Goal: Task Accomplishment & Management: Manage account settings

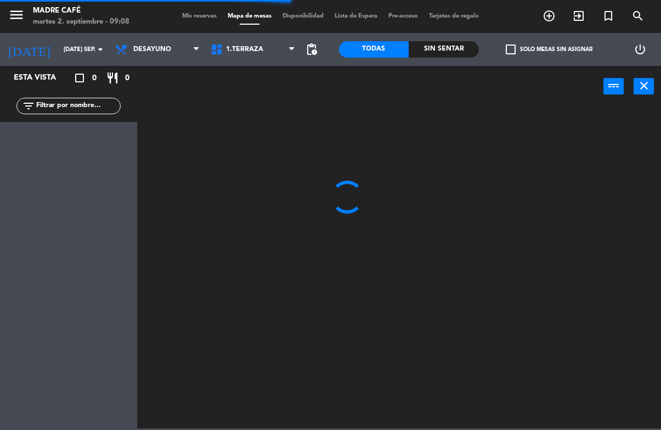
click at [84, 108] on input "text" at bounding box center [77, 106] width 85 height 12
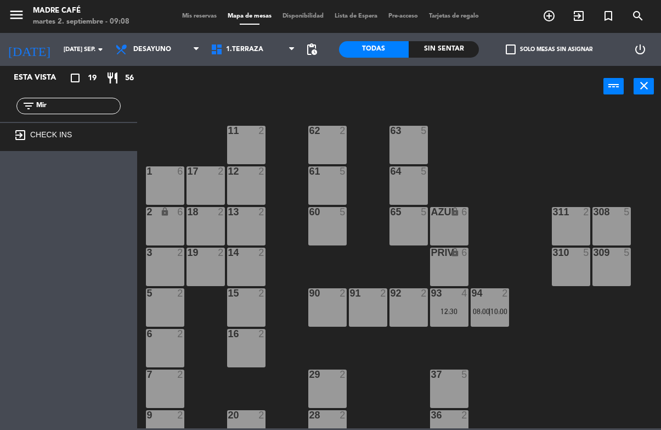
click at [102, 103] on input "Mir" at bounding box center [77, 106] width 85 height 12
type input "M"
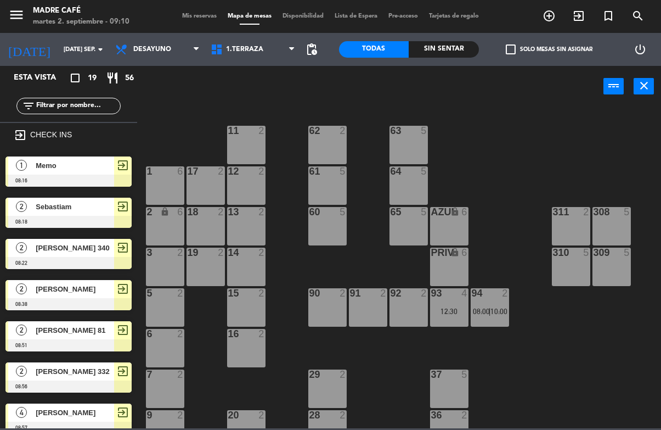
click at [91, 109] on input "text" at bounding box center [77, 106] width 85 height 12
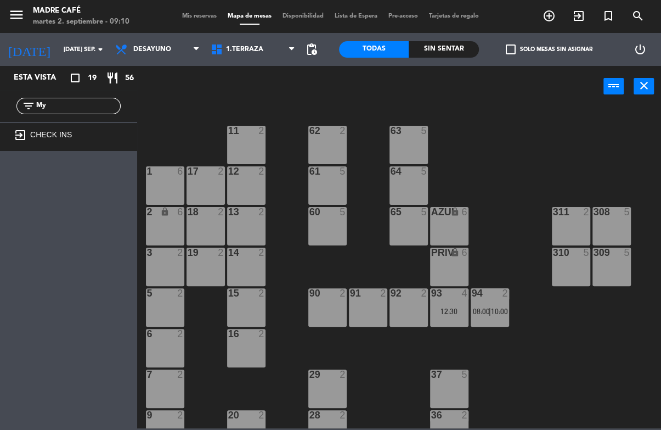
type input "M"
click at [88, 104] on input "My" at bounding box center [77, 106] width 85 height 12
type input "M"
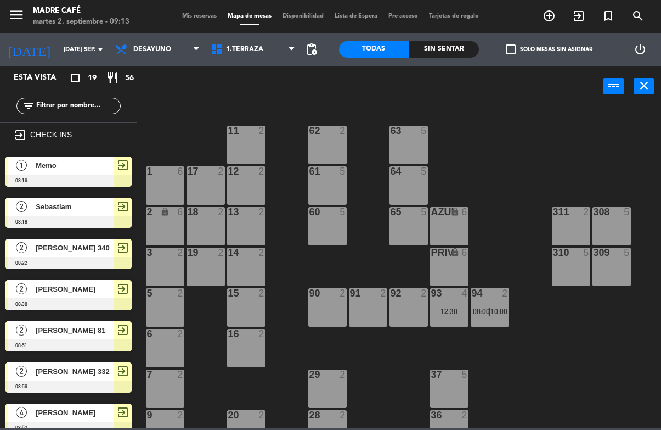
click at [376, 243] on div "11 2 63 5 62 2 12 2 1 6 61 5 64 5 17 2 13 2 2 lock 6 60 5 65 5 308 5 18 2 311 2…" at bounding box center [402, 267] width 517 height 322
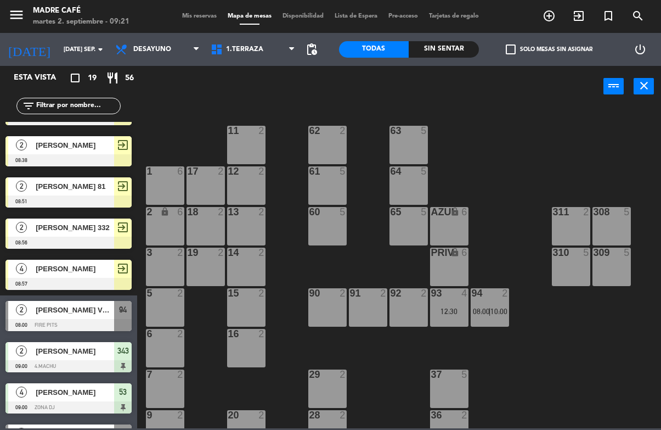
scroll to position [147, 0]
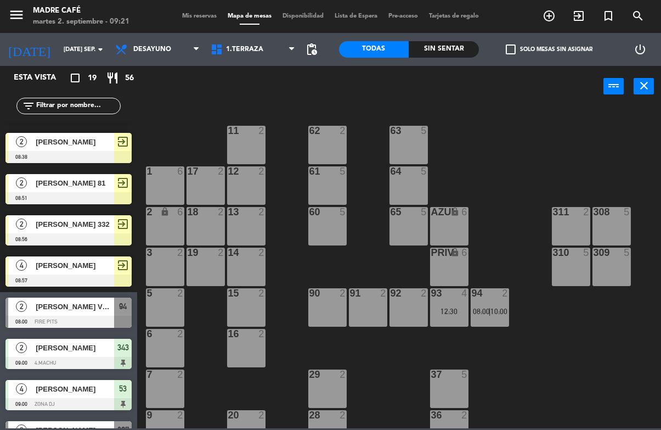
click at [240, 55] on span "1.Terraza" at bounding box center [252, 49] width 95 height 24
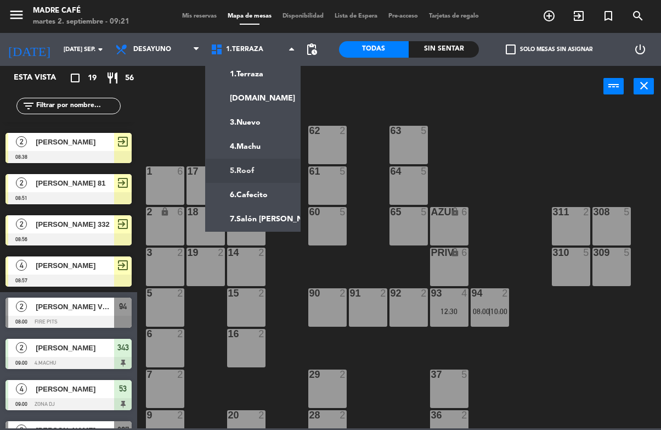
click at [264, 168] on ng-component "menu Madre Café martes 2. septiembre - 09:21 Mis reservas Mapa de mesas Disponi…" at bounding box center [330, 214] width 661 height 428
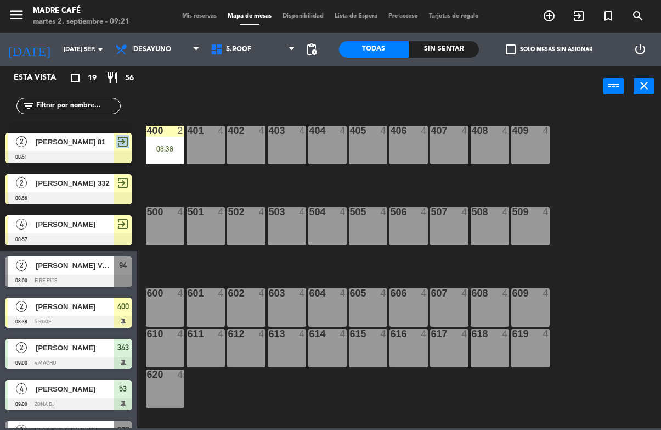
click at [439, 104] on div "power_input close" at bounding box center [370, 87] width 466 height 42
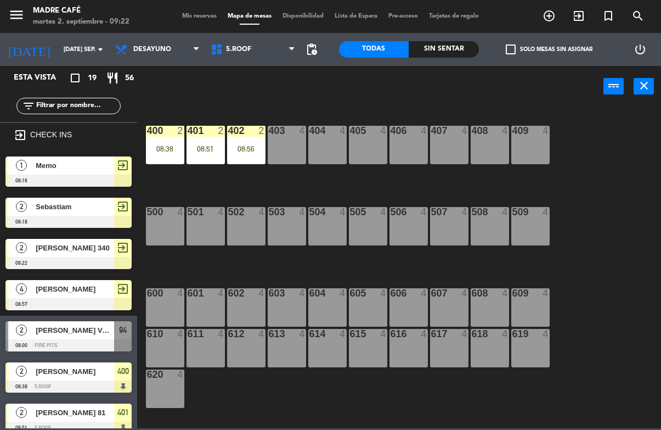
scroll to position [0, 0]
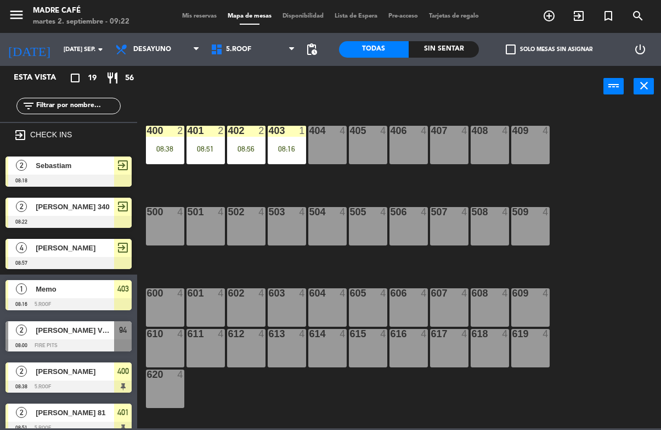
click at [156, 154] on div "400 2 08:38" at bounding box center [165, 145] width 38 height 38
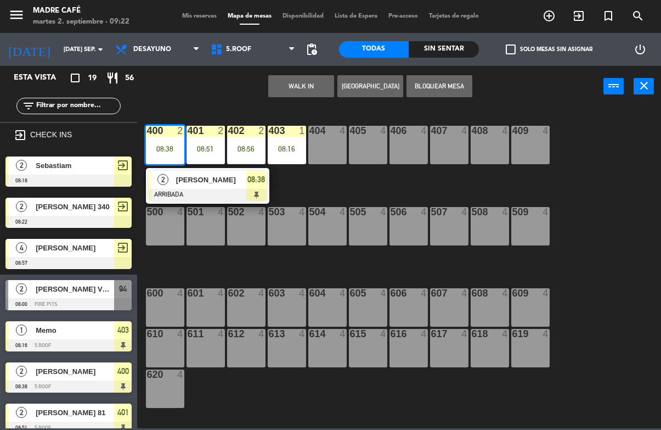
click at [262, 182] on span "08:38" at bounding box center [256, 179] width 18 height 13
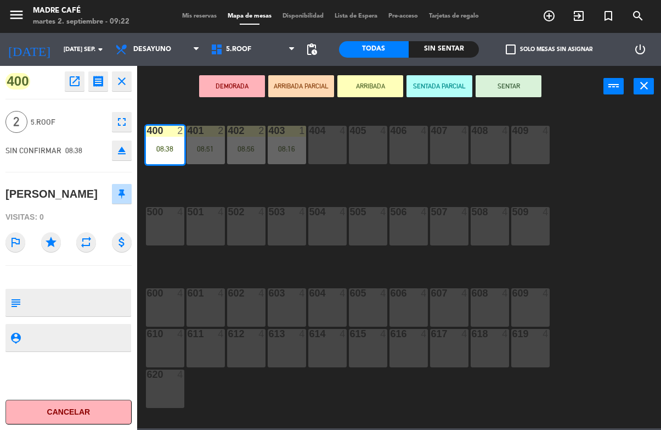
click at [526, 92] on button "SENTAR" at bounding box center [509, 86] width 66 height 22
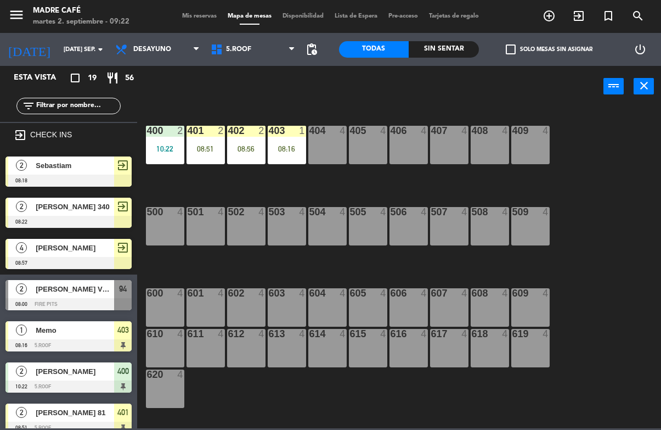
click at [208, 146] on div "08:51" at bounding box center [206, 149] width 38 height 8
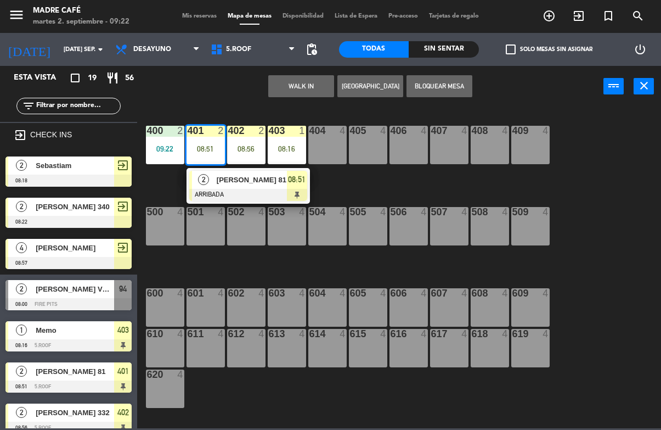
click at [297, 190] on div at bounding box center [248, 195] width 118 height 12
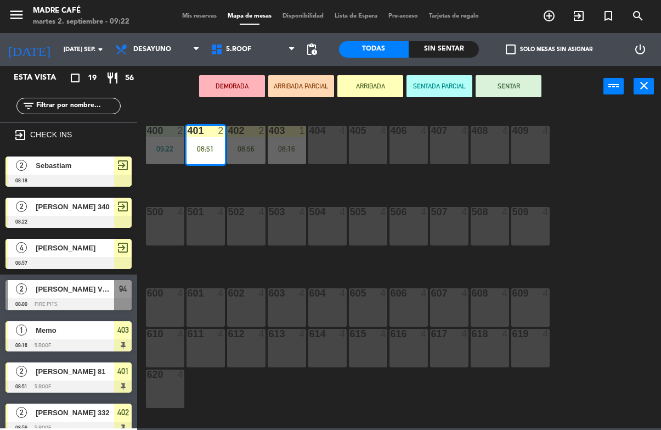
click at [511, 89] on button "SENTAR" at bounding box center [509, 86] width 66 height 22
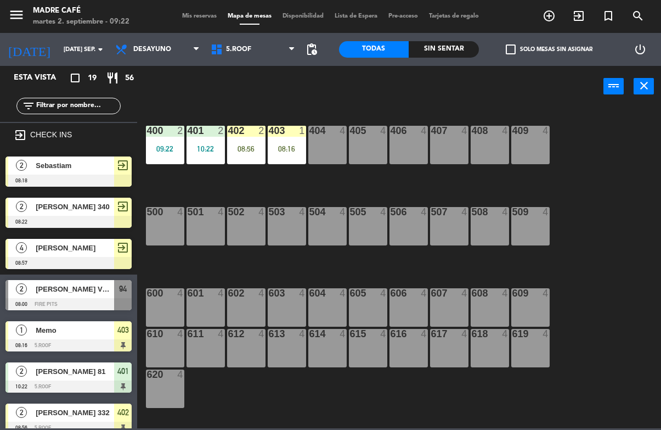
click at [250, 147] on div "08:56" at bounding box center [246, 149] width 38 height 8
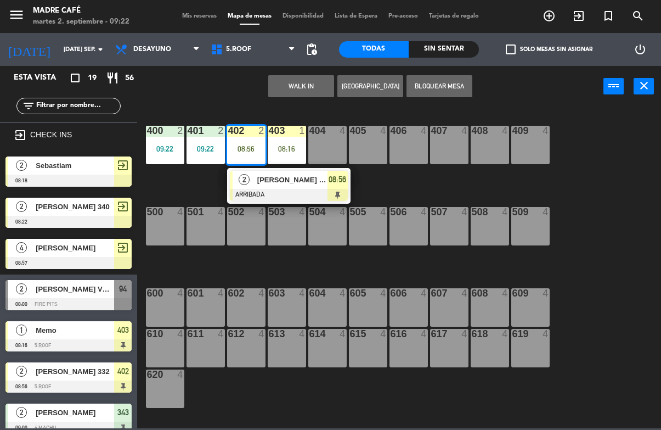
click at [328, 193] on div at bounding box center [289, 195] width 118 height 12
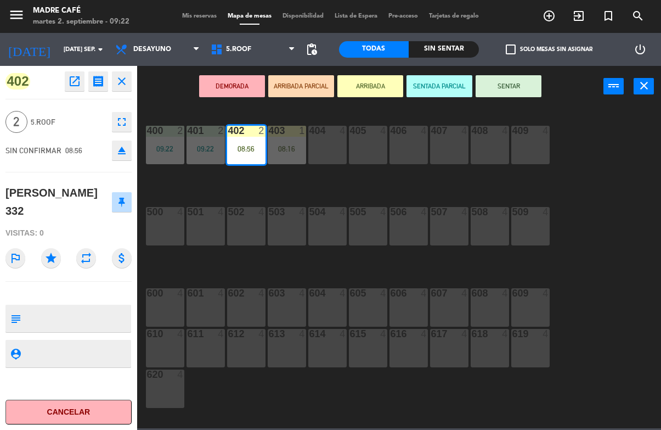
click at [516, 90] on button "SENTAR" at bounding box center [509, 86] width 66 height 22
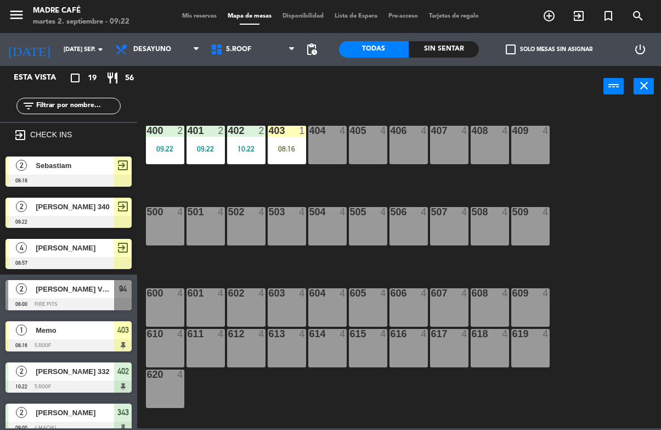
click at [286, 153] on div "08:16" at bounding box center [287, 149] width 38 height 8
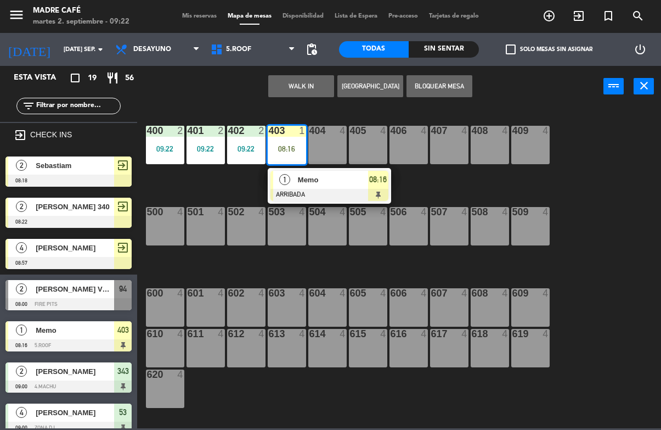
click at [367, 182] on span "Memo" at bounding box center [333, 180] width 70 height 12
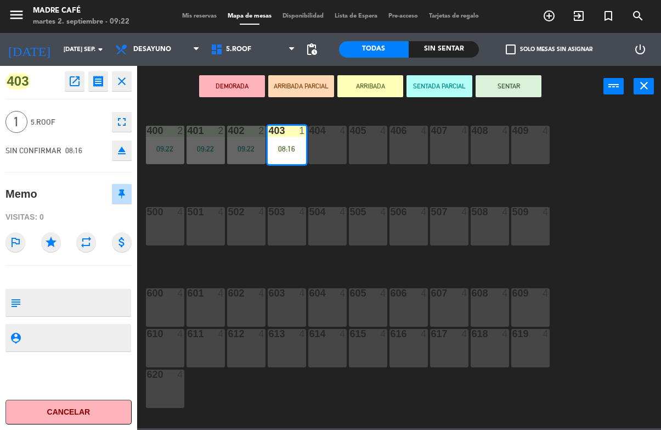
click at [519, 91] on button "SENTAR" at bounding box center [509, 86] width 66 height 22
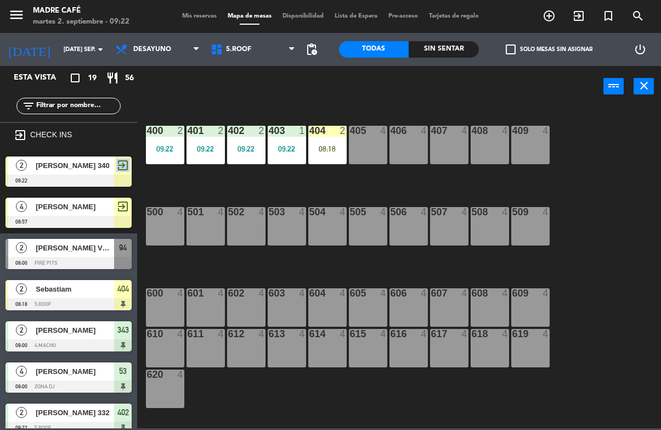
click at [603, 207] on div "400 2 09:22 401 2 09:22 402 2 09:22 403 1 09:22 404 2 08:18 405 4 406 4 407 4 4…" at bounding box center [402, 267] width 517 height 322
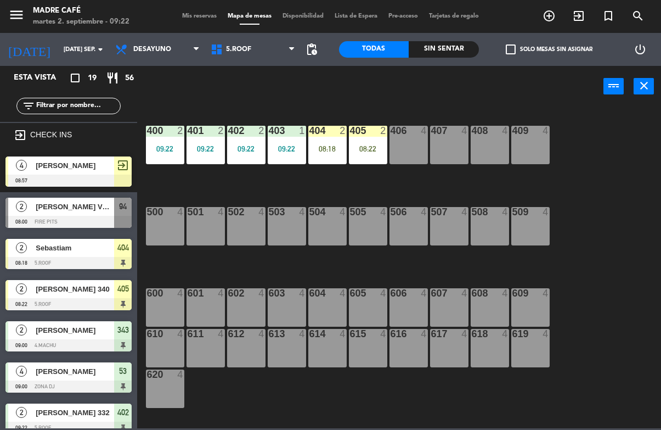
click at [334, 151] on div "08:18" at bounding box center [327, 149] width 38 height 8
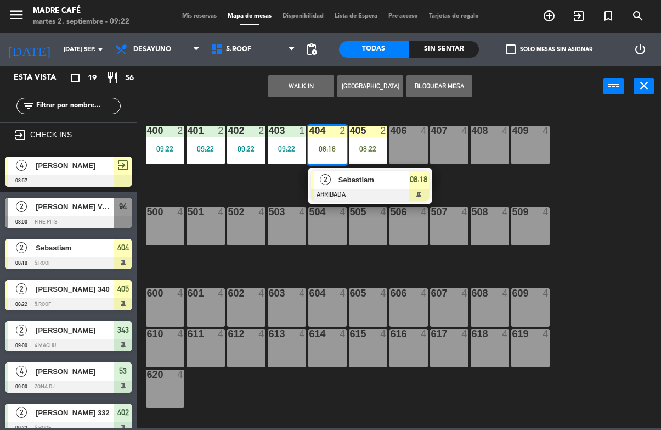
click at [414, 190] on div at bounding box center [370, 195] width 118 height 12
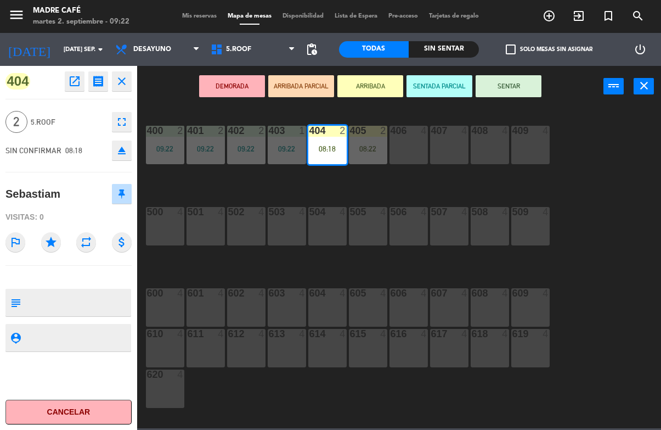
click at [522, 94] on button "SENTAR" at bounding box center [509, 86] width 66 height 22
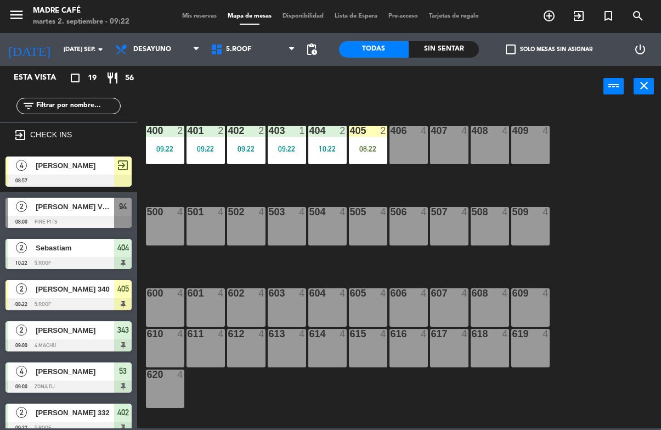
click at [376, 160] on div "405 2 08:22" at bounding box center [368, 145] width 38 height 38
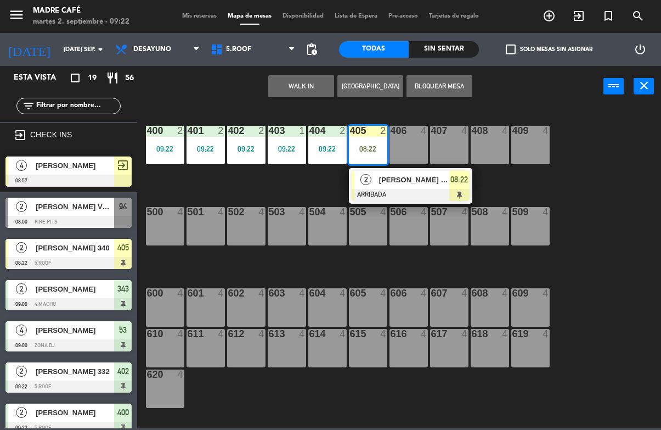
click at [452, 189] on div at bounding box center [411, 195] width 118 height 12
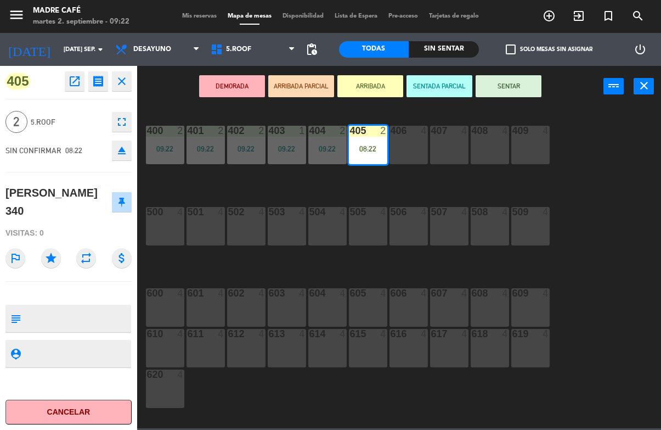
click at [515, 95] on button "SENTAR" at bounding box center [509, 86] width 66 height 22
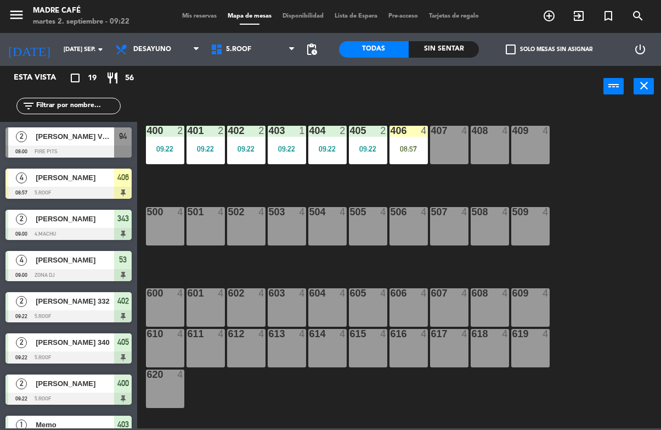
click at [408, 142] on div "406 4 08:57" at bounding box center [409, 145] width 38 height 38
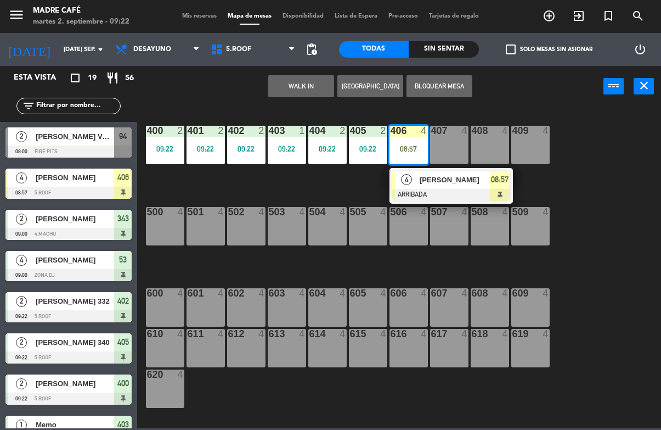
click at [495, 191] on div at bounding box center [451, 195] width 118 height 12
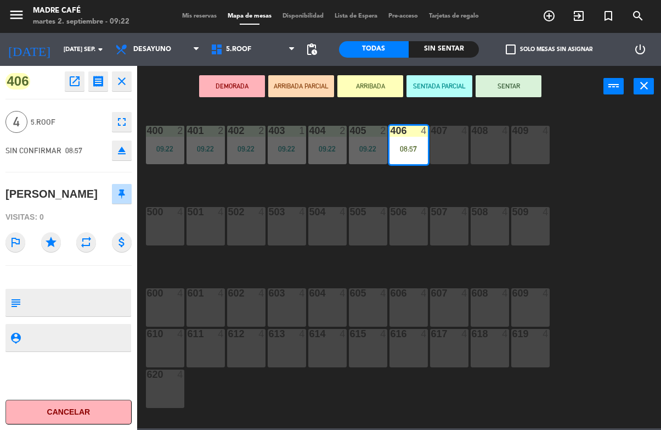
click at [523, 84] on button "SENTAR" at bounding box center [509, 86] width 66 height 22
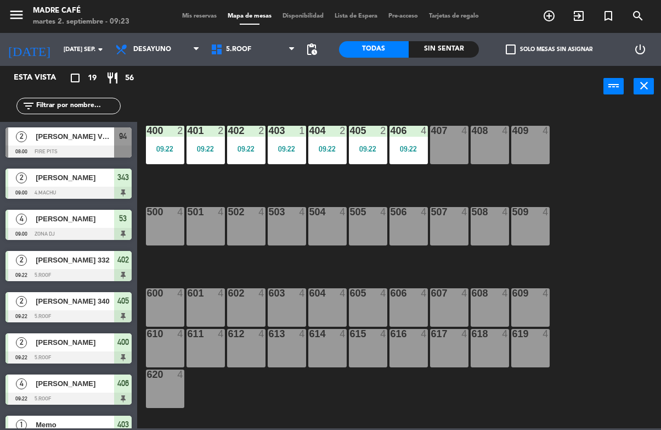
click at [91, 150] on div at bounding box center [68, 151] width 126 height 12
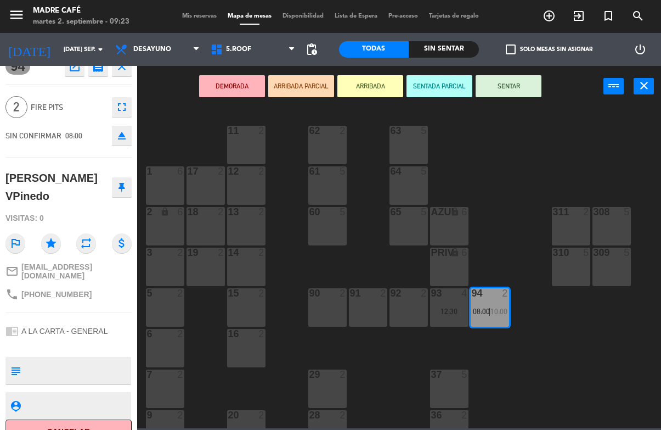
scroll to position [14, 0]
click at [98, 420] on button "Cancelar" at bounding box center [68, 432] width 126 height 25
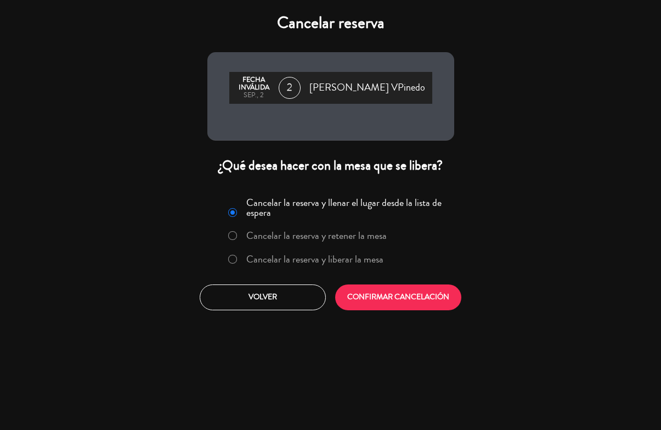
click at [299, 264] on label "Cancelar la reserva y liberar la mesa" at bounding box center [314, 259] width 137 height 10
click at [423, 297] on button "CONFIRMAR CANCELACIÓN" at bounding box center [398, 297] width 126 height 26
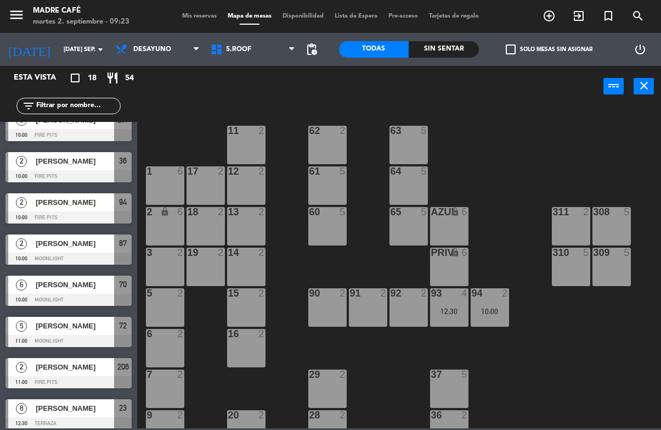
scroll to position [388, 0]
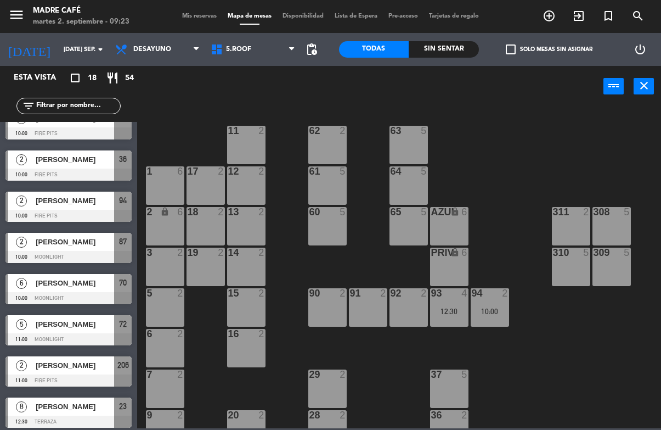
click at [94, 108] on input "text" at bounding box center [77, 106] width 85 height 12
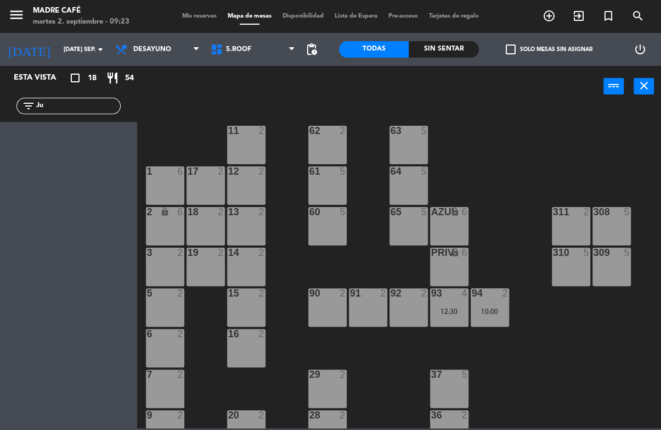
type input "J"
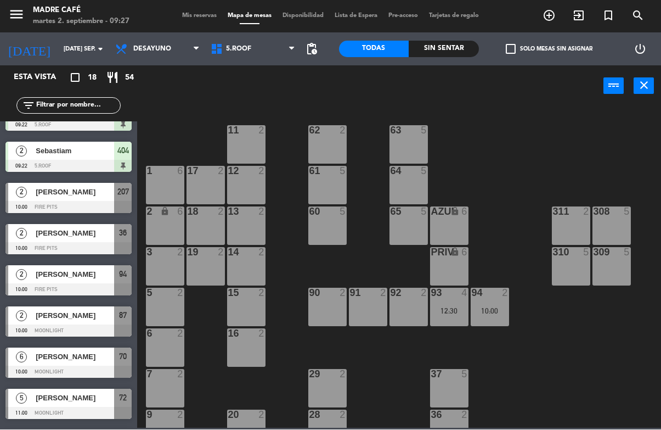
scroll to position [314, 0]
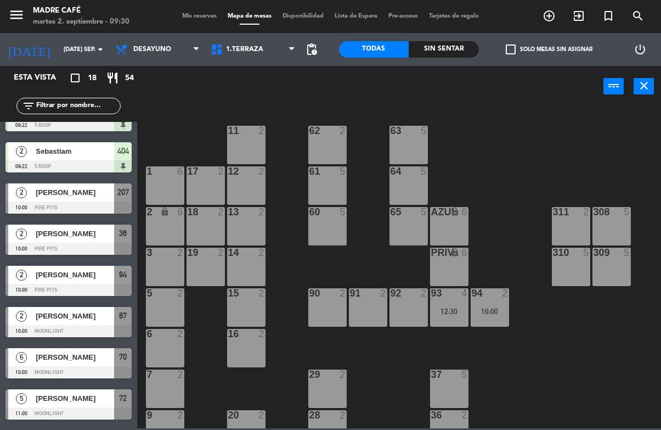
click at [556, 12] on icon "exit_to_app" at bounding box center [549, 15] width 13 height 13
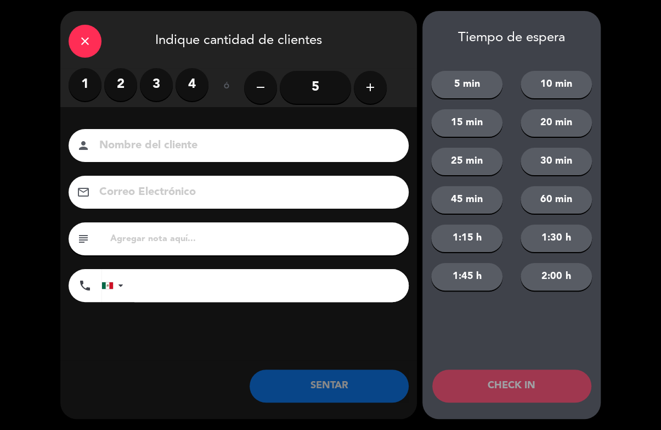
click at [585, 14] on div "Tiempo de espera 5 min 10 min 15 min 20 min 25 min 30 min 45 min 60 min 1:15 h …" at bounding box center [511, 215] width 178 height 408
click at [126, 72] on label "2" at bounding box center [120, 84] width 33 height 33
click at [173, 136] on input at bounding box center [246, 145] width 296 height 19
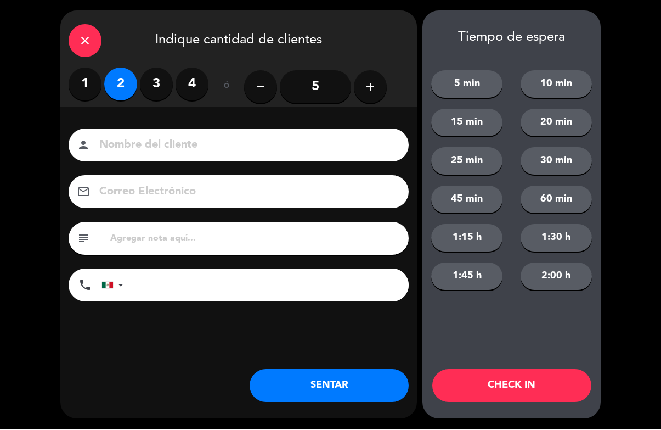
click at [81, 49] on div "close" at bounding box center [85, 41] width 33 height 33
